Goal: Task Accomplishment & Management: Manage account settings

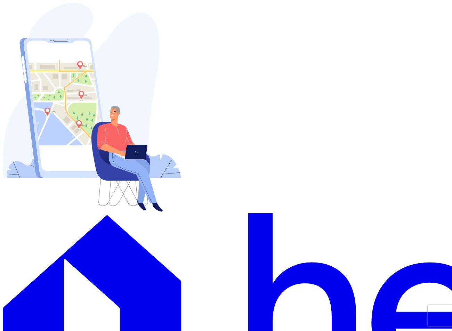
type input "[EMAIL_ADDRESS][DOMAIN_NAME]"
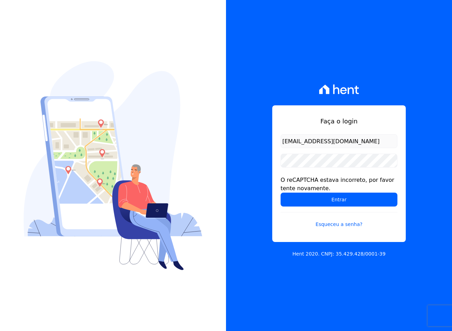
click at [309, 192] on div "O reCAPTCHA estava incorreto, por favor tente novamente." at bounding box center [339, 184] width 117 height 17
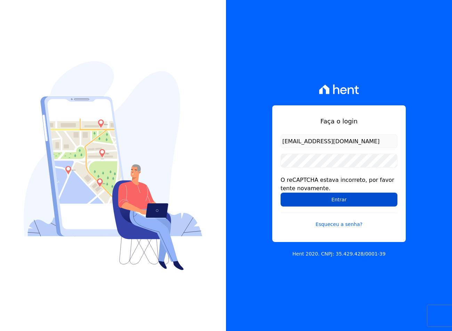
click at [310, 194] on input "Entrar" at bounding box center [339, 200] width 117 height 14
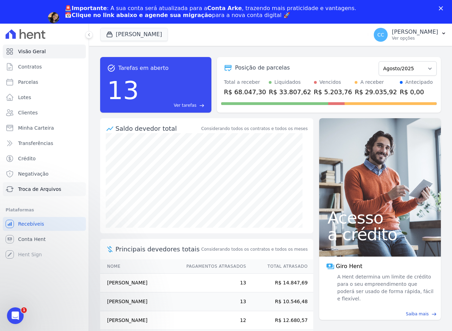
click at [27, 190] on span "Troca de Arquivos" at bounding box center [39, 189] width 43 height 7
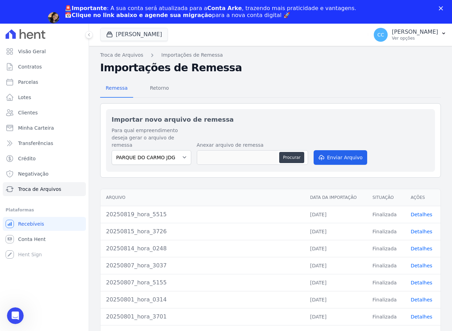
click at [161, 78] on div "Remessa Retorno Importar novo arquivo de remessa Para qual empreendimento desej…" at bounding box center [270, 239] width 341 height 330
click at [161, 82] on span "Retorno" at bounding box center [159, 88] width 27 height 14
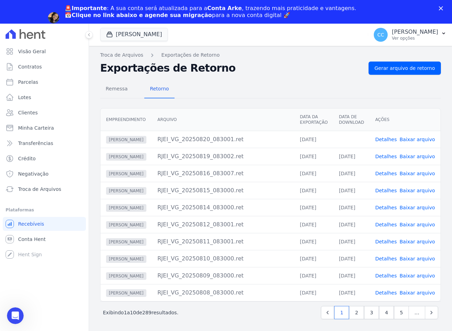
click at [420, 139] on link "Baixar arquivo" at bounding box center [417, 140] width 35 height 6
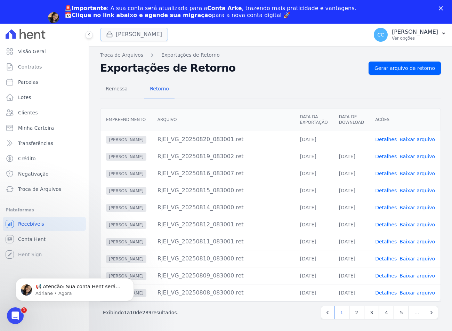
click at [145, 32] on button "Vivenci Guaianases" at bounding box center [134, 34] width 68 height 13
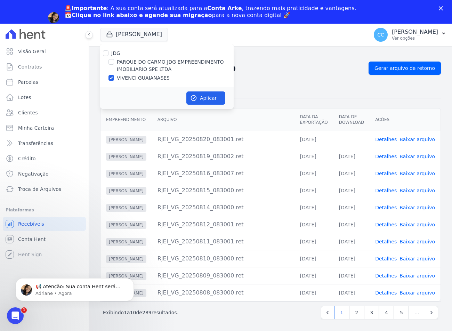
click at [139, 60] on label "PARQUE DO CARMO JDG EMPREENDIMENTO IMOBILIARIO SPE LTDA" at bounding box center [175, 65] width 117 height 15
click at [114, 60] on input "PARQUE DO CARMO JDG EMPREENDIMENTO IMOBILIARIO SPE LTDA" at bounding box center [112, 62] width 6 height 6
checkbox input "true"
click at [137, 74] on div "JDG PARQUE DO CARMO JDG EMPREENDIMENTO IMOBILIARIO SPE LTDA VIVENCI GUAIANASES" at bounding box center [167, 65] width 134 height 43
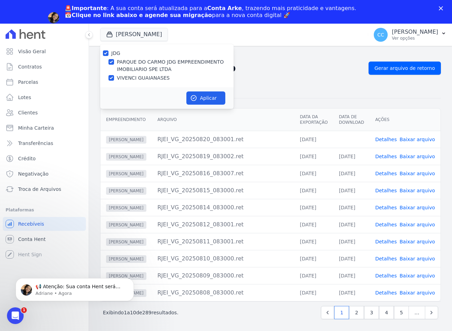
click at [144, 78] on label "VIVENCI GUAIANASES" at bounding box center [143, 77] width 53 height 7
click at [114, 78] on input "VIVENCI GUAIANASES" at bounding box center [112, 78] width 6 height 6
checkbox input "false"
click at [204, 102] on button "Aplicar" at bounding box center [205, 98] width 39 height 13
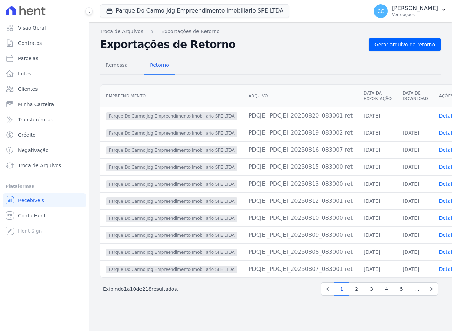
click at [439, 116] on table "Empreendimento Arquivo Data da Exportação Data de Download Ações Parque Do Carm…" at bounding box center [303, 181] width 404 height 193
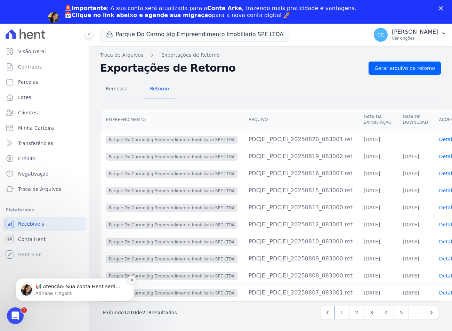
click at [130, 283] on button "Dismiss notification" at bounding box center [131, 280] width 9 height 9
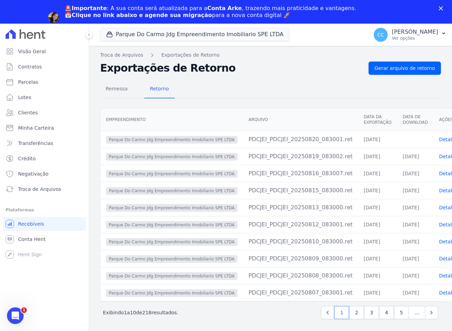
click at [441, 9] on icon "Fechar" at bounding box center [441, 8] width 4 height 4
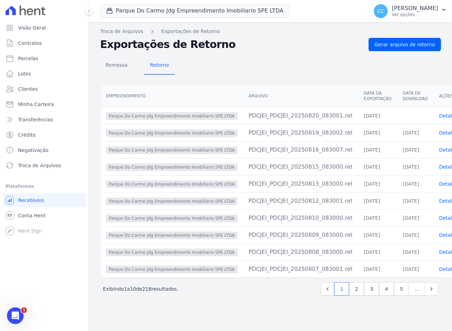
click at [260, 50] on h2 "Exportações de Retorno" at bounding box center [231, 44] width 263 height 13
click at [248, 65] on div "Remessa Retorno" at bounding box center [270, 66] width 341 height 18
click at [134, 10] on button "Parque Do Carmo Jdg Empreendimento Imobiliario SPE LTDA" at bounding box center [194, 10] width 189 height 13
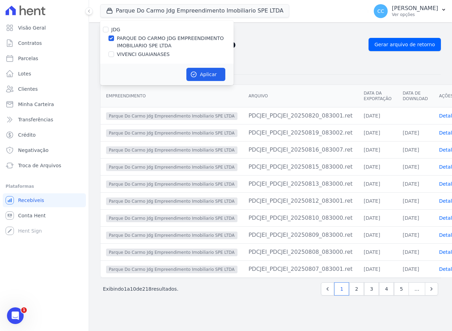
click at [130, 57] on label "VIVENCI GUAIANASES" at bounding box center [143, 54] width 53 height 7
click at [114, 57] on input "VIVENCI GUAIANASES" at bounding box center [112, 54] width 6 height 6
checkbox input "true"
click at [132, 37] on label "PARQUE DO CARMO JDG EMPREENDIMENTO IMOBILIARIO SPE LTDA" at bounding box center [175, 42] width 117 height 15
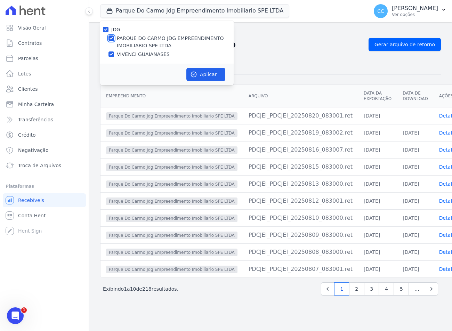
click at [114, 37] on input "PARQUE DO CARMO JDG EMPREENDIMENTO IMOBILIARIO SPE LTDA" at bounding box center [112, 38] width 6 height 6
checkbox input "false"
click at [196, 72] on icon "button" at bounding box center [193, 74] width 7 height 7
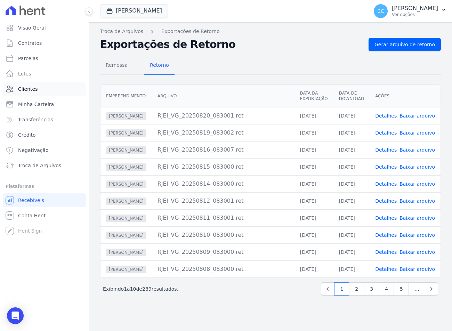
click at [22, 85] on link "Clientes" at bounding box center [44, 89] width 83 height 14
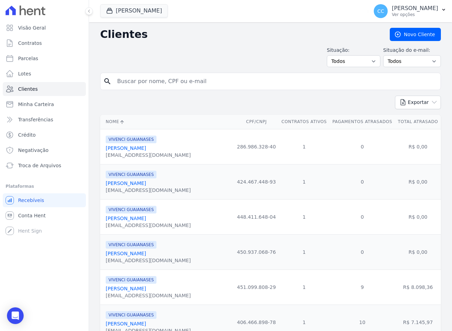
click at [164, 83] on input "search" at bounding box center [275, 81] width 325 height 14
type input "GIOVANNA CAMILA"
click at [184, 85] on input "GIOVANNA CAMILA" at bounding box center [275, 81] width 325 height 14
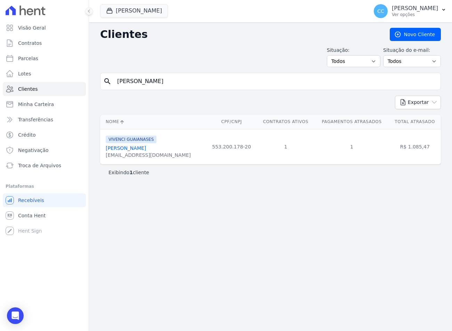
click at [141, 148] on link "Giovanna Camila Fernandes Ribeiro" at bounding box center [126, 148] width 40 height 6
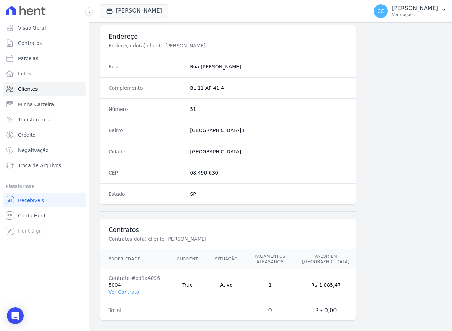
scroll to position [325, 0]
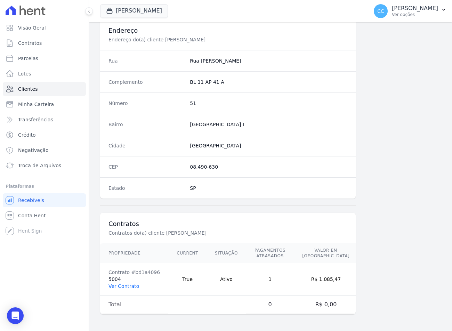
click at [116, 285] on link "Ver Contrato" at bounding box center [124, 287] width 31 height 6
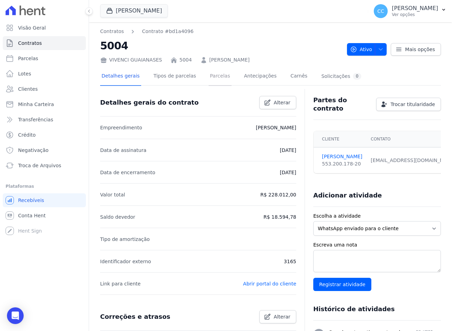
click at [209, 77] on link "Parcelas" at bounding box center [220, 76] width 23 height 18
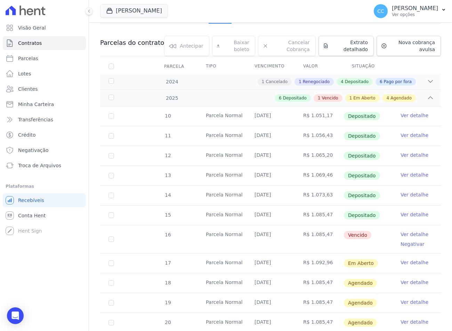
scroll to position [121, 0]
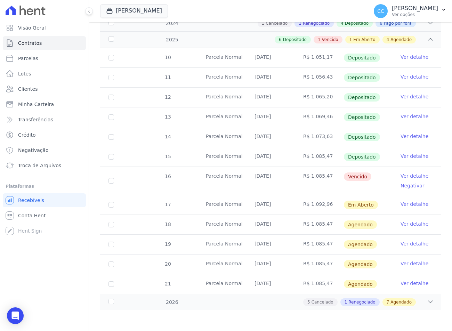
click at [405, 176] on link "Ver detalhe" at bounding box center [415, 176] width 28 height 7
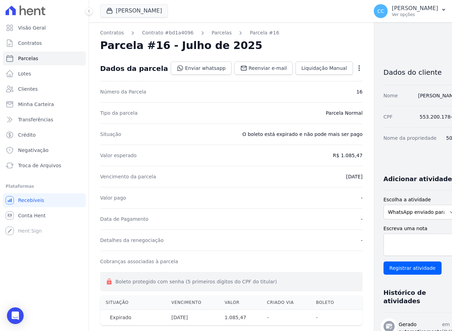
click at [356, 73] on div "Open options" at bounding box center [359, 69] width 7 height 9
click at [359, 70] on icon "button" at bounding box center [359, 68] width 1 height 6
click at [306, 87] on link "Cancelar Cobrança" at bounding box center [329, 90] width 61 height 13
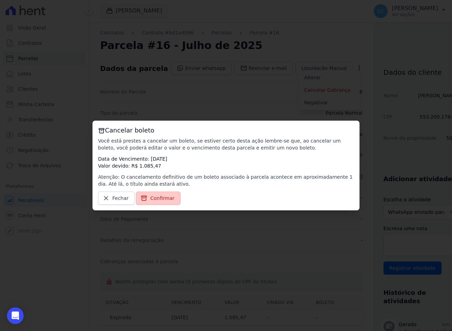
click at [146, 198] on link "Confirmar" at bounding box center [158, 198] width 45 height 13
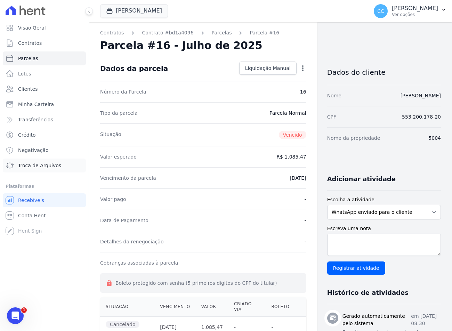
click at [32, 164] on span "Troca de Arquivos" at bounding box center [39, 165] width 43 height 7
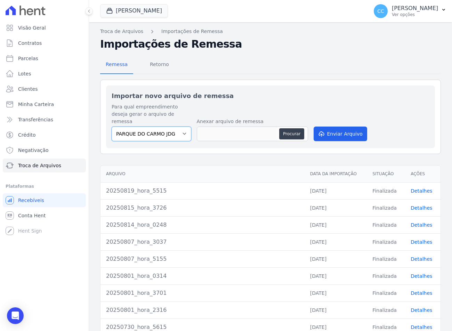
click at [157, 132] on select "PARQUE DO CARMO JDG EMPREENDIMENTO IMOBILIARIO SPE LTDA VIVENCI GUAIANASES" at bounding box center [152, 134] width 80 height 15
select select "63cc6273-42e6-4b24-80dd-3ee0cbed8772"
click at [112, 127] on select "PARQUE DO CARMO JDG EMPREENDIMENTO IMOBILIARIO SPE LTDA VIVENCI GUAIANASES" at bounding box center [152, 134] width 80 height 15
click at [293, 128] on button "Procurar" at bounding box center [291, 133] width 25 height 11
type input "20250820_hora_5655"
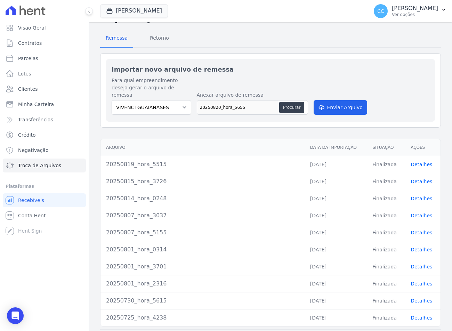
scroll to position [48, 0]
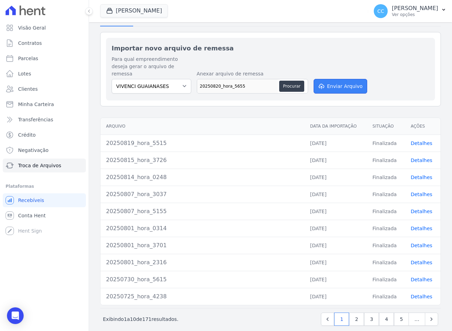
click at [336, 83] on button "Enviar Arquivo" at bounding box center [341, 86] width 54 height 15
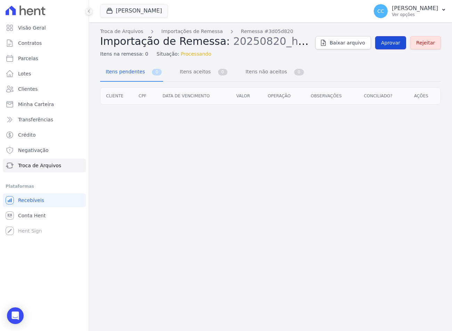
click at [393, 44] on span "Aprovar" at bounding box center [390, 42] width 19 height 7
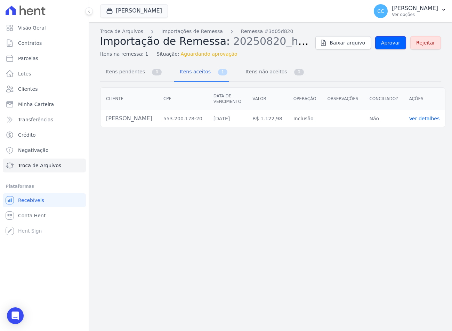
click at [393, 44] on span "Aprovar" at bounding box center [390, 42] width 19 height 7
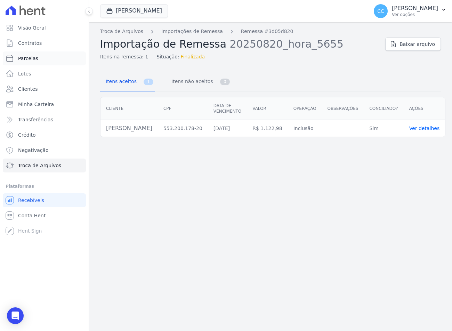
click at [21, 60] on span "Parcelas" at bounding box center [28, 58] width 20 height 7
select select
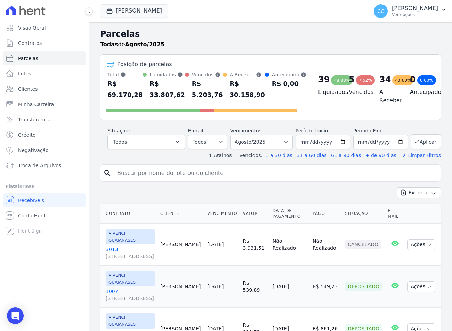
click at [156, 176] on input "search" at bounding box center [275, 173] width 325 height 14
type input "GIOVANNA CAMILA"
click at [108, 173] on icon "search" at bounding box center [107, 173] width 8 height 8
click at [184, 175] on input "GIOVANNA CAMILA" at bounding box center [275, 173] width 325 height 14
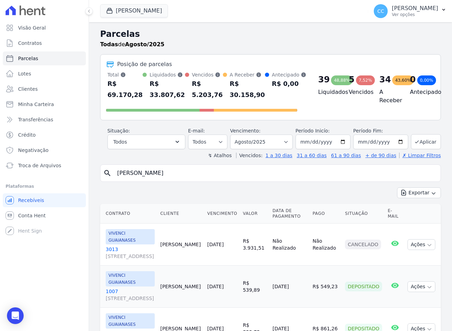
click at [185, 175] on input "GIOVANNA CAMILA" at bounding box center [275, 173] width 325 height 14
select select
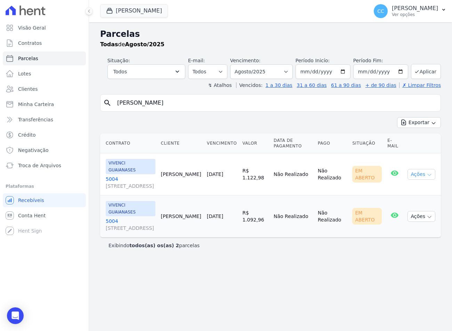
click at [425, 175] on button "Ações" at bounding box center [422, 174] width 28 height 11
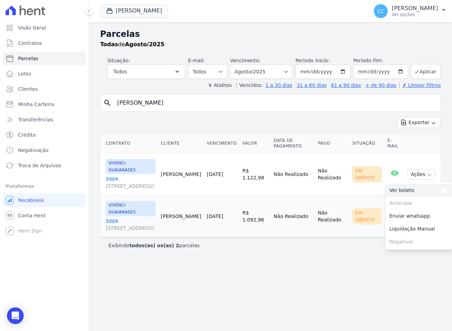
click at [422, 189] on dt "Para visualizar o boleto digite os 5 primeiros dígitos do seu CPF" at bounding box center [431, 190] width 34 height 7
click at [114, 176] on link "5004 Avenida São Gabriel, 201, CONJ 803, Jardim Paulista" at bounding box center [131, 183] width 50 height 14
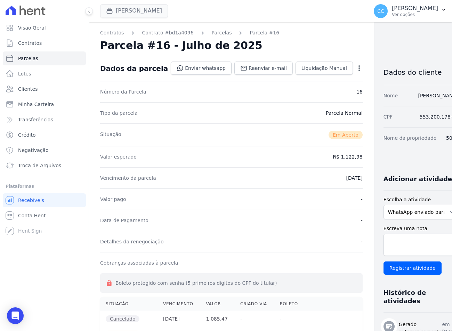
click at [127, 16] on div "Vivenci Guaianases JDG PARQUE DO CARMO JDG EMPREENDIMENTO IMOBILIARIO SPE LTDA …" at bounding box center [270, 165] width 363 height 331
click at [123, 10] on button "Vivenci Guaianases" at bounding box center [134, 10] width 68 height 13
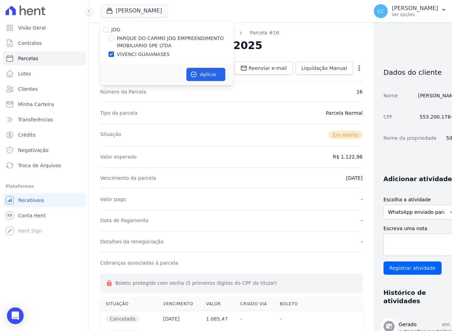
click at [115, 42] on div "PARQUE DO CARMO JDG EMPREENDIMENTO IMOBILIARIO SPE LTDA" at bounding box center [167, 42] width 134 height 15
drag, startPoint x: 109, startPoint y: 44, endPoint x: 113, endPoint y: 39, distance: 6.4
click at [109, 44] on div "PARQUE DO CARMO JDG EMPREENDIMENTO IMOBILIARIO SPE LTDA" at bounding box center [167, 42] width 134 height 15
click at [113, 39] on input "PARQUE DO CARMO JDG EMPREENDIMENTO IMOBILIARIO SPE LTDA" at bounding box center [112, 38] width 6 height 6
checkbox input "true"
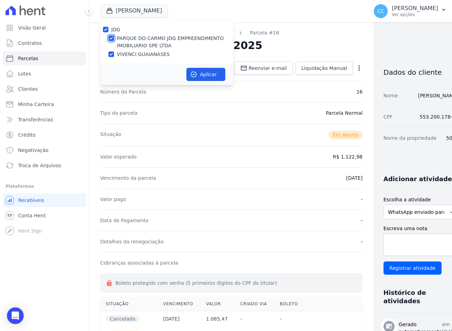
checkbox input "true"
drag, startPoint x: 112, startPoint y: 54, endPoint x: 173, endPoint y: 80, distance: 66.4
click at [112, 54] on input "VIVENCI GUAIANASES" at bounding box center [112, 54] width 6 height 6
checkbox input "false"
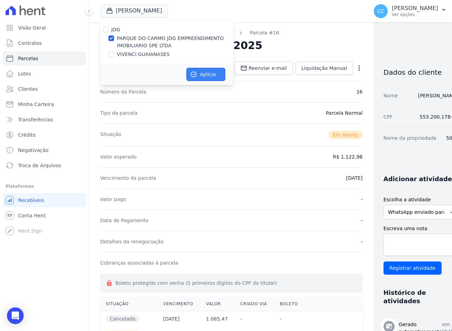
click at [190, 78] on button "Aplicar" at bounding box center [205, 74] width 39 height 13
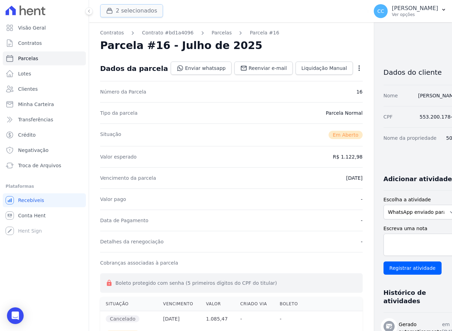
click at [134, 6] on button "2 selecionados" at bounding box center [131, 10] width 63 height 13
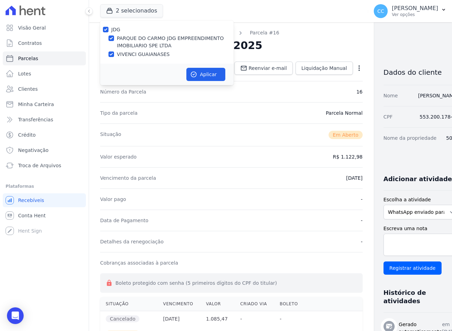
click at [129, 56] on label "VIVENCI GUAIANASES" at bounding box center [143, 54] width 53 height 7
click at [114, 56] on input "VIVENCI GUAIANASES" at bounding box center [112, 54] width 6 height 6
checkbox input "false"
click at [209, 76] on button "Aplicar" at bounding box center [205, 74] width 39 height 13
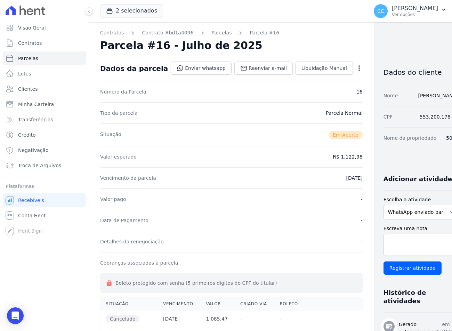
click at [367, 25] on div "Contratos Contrato #bd1a4096 Parcelas Parcela #16 Parcela #16 - Julho de 2025 D…" at bounding box center [265, 276] width 352 height 509
click at [124, 3] on div "2 selecionados JDG PARQUE DO CARMO JDG EMPREENDIMENTO IMOBILIARIO SPE LTDA VIVE…" at bounding box center [232, 11] width 265 height 23
click at [24, 82] on link "Clientes" at bounding box center [44, 89] width 83 height 14
click at [25, 86] on span "Clientes" at bounding box center [27, 89] width 19 height 7
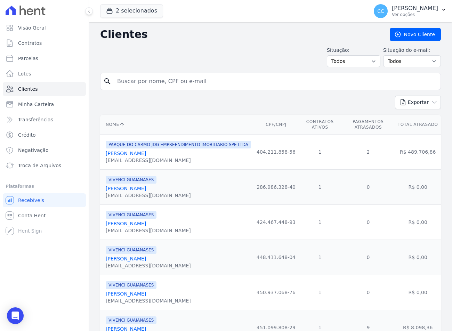
click at [142, 82] on input "search" at bounding box center [275, 81] width 325 height 14
click at [126, 15] on button "2 selecionados" at bounding box center [131, 10] width 63 height 13
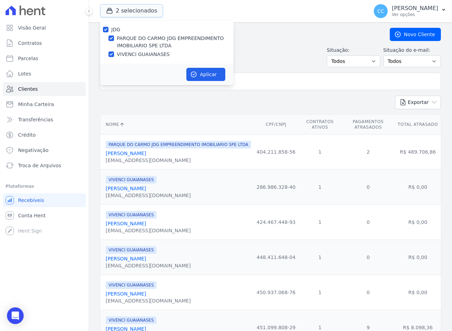
click at [119, 13] on button "2 selecionados" at bounding box center [131, 10] width 63 height 13
click at [246, 75] on input "search" at bounding box center [275, 81] width 325 height 14
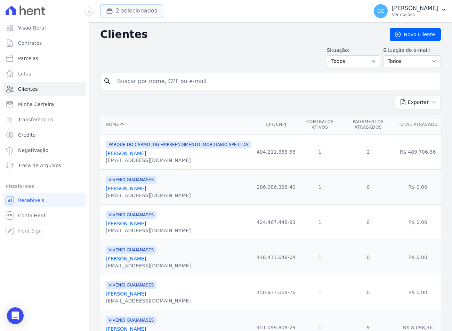
click at [124, 14] on button "2 selecionados" at bounding box center [131, 10] width 63 height 13
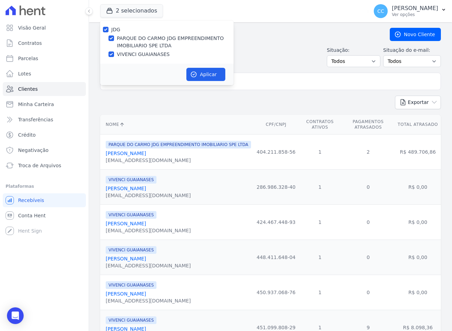
click at [126, 51] on label "VIVENCI GUAIANASES" at bounding box center [143, 54] width 53 height 7
click at [114, 51] on input "VIVENCI GUAIANASES" at bounding box center [112, 54] width 6 height 6
checkbox input "false"
click at [201, 66] on div "Aplicar" at bounding box center [167, 75] width 134 height 22
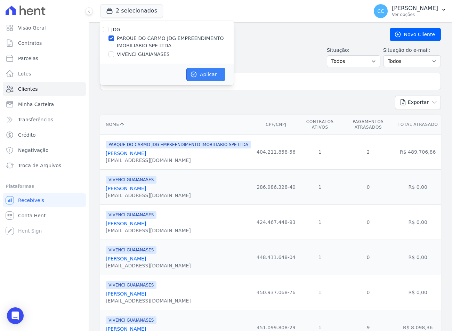
click at [204, 74] on button "Aplicar" at bounding box center [205, 74] width 39 height 13
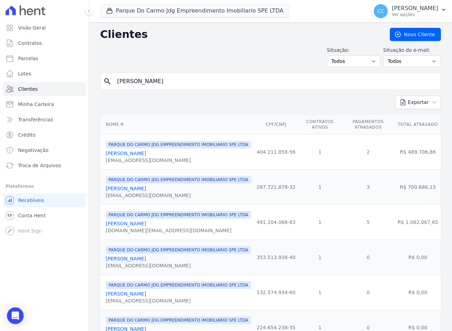
type input "HENRIQUE"
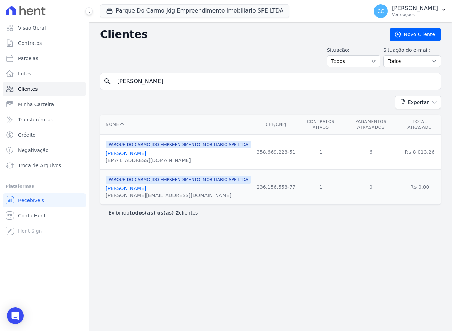
click at [145, 151] on link "Henrique Santos Alcantara" at bounding box center [126, 154] width 40 height 6
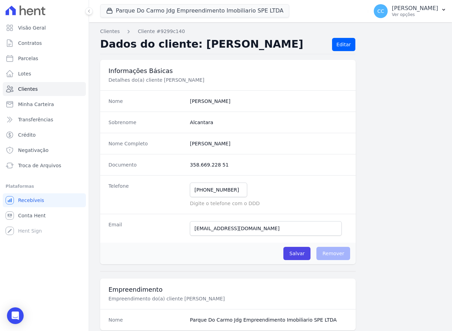
click at [304, 112] on div "Sobrenome Alcantara" at bounding box center [228, 122] width 256 height 21
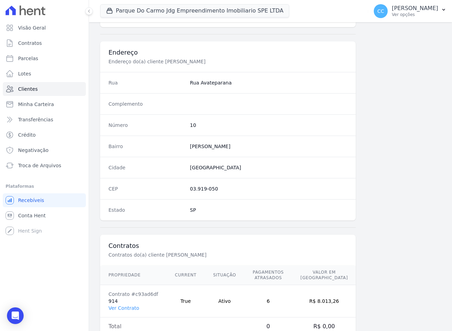
scroll to position [325, 0]
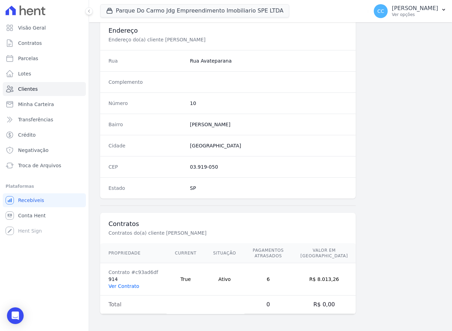
click at [119, 286] on link "Ver Contrato" at bounding box center [124, 287] width 31 height 6
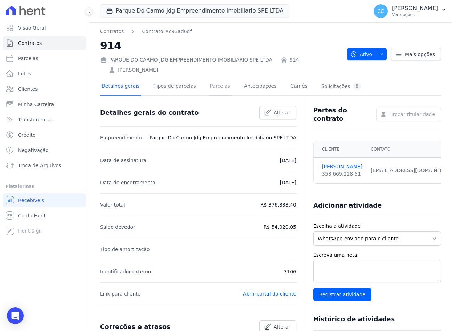
click at [209, 87] on link "Parcelas" at bounding box center [220, 87] width 23 height 18
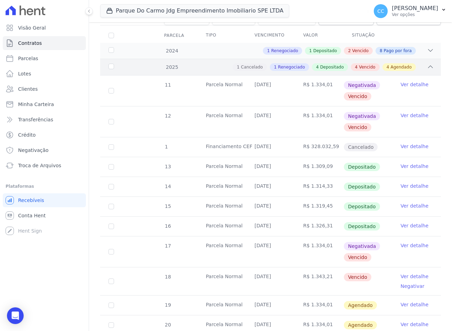
scroll to position [70, 0]
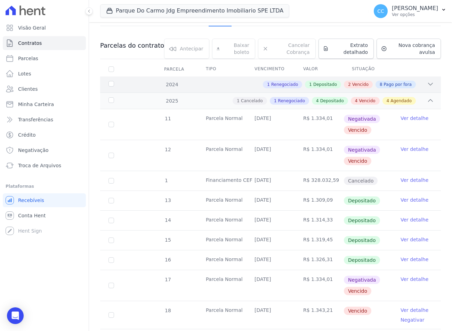
click at [204, 88] on div "1 Renegociado 1 Depositado 2 Vencido 8 Pago por fora" at bounding box center [287, 85] width 294 height 8
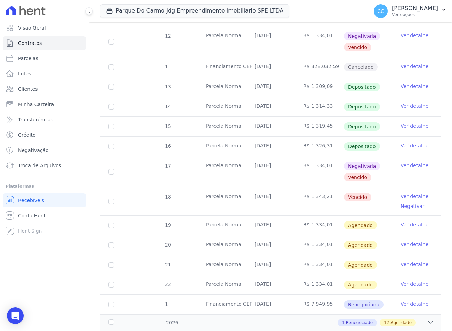
scroll to position [478, 0]
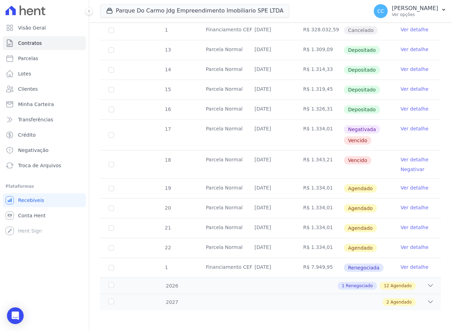
click at [412, 228] on link "Ver detalhe" at bounding box center [415, 227] width 28 height 7
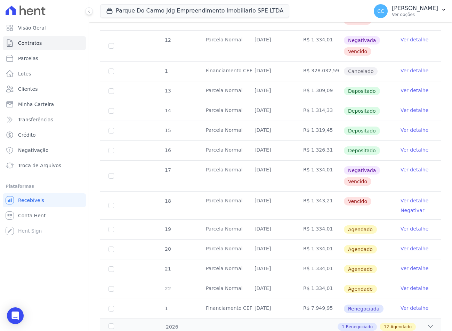
scroll to position [478, 0]
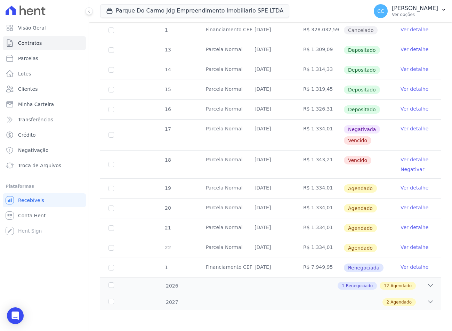
click at [410, 248] on link "Ver detalhe" at bounding box center [415, 247] width 28 height 7
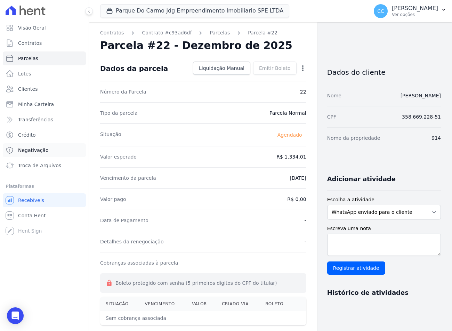
click at [27, 151] on span "Negativação" at bounding box center [33, 150] width 31 height 7
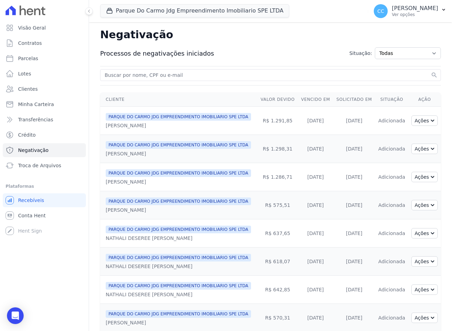
click at [153, 71] on div "search" at bounding box center [270, 75] width 341 height 12
click at [152, 73] on input "search" at bounding box center [266, 75] width 326 height 8
type input "HENRIQUE"
click at [431, 72] on button "search" at bounding box center [434, 75] width 7 height 7
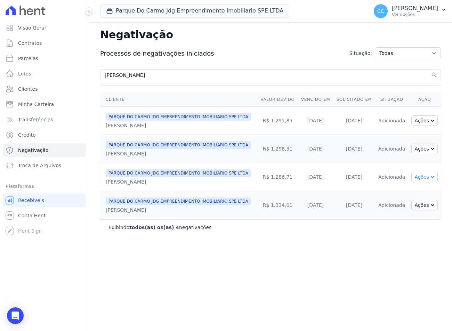
click at [424, 175] on button "Ações" at bounding box center [425, 177] width 26 height 10
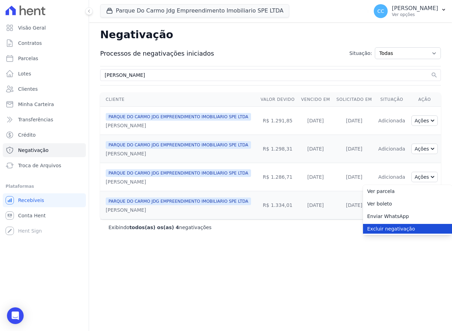
click at [379, 228] on link "Excluir negativação" at bounding box center [407, 229] width 89 height 10
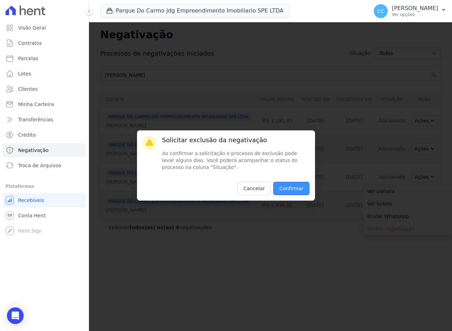
click at [293, 184] on input "Confirmar" at bounding box center [291, 188] width 36 height 13
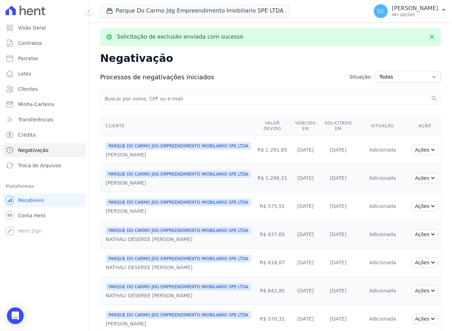
click at [133, 96] on input "search" at bounding box center [266, 99] width 326 height 8
type input "HENRIQUE"
click at [431, 95] on button "search" at bounding box center [434, 98] width 7 height 7
